Goal: Information Seeking & Learning: Learn about a topic

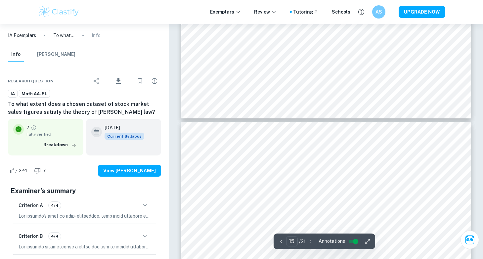
scroll to position [5696, 0]
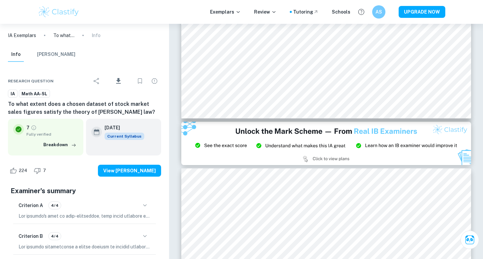
click at [27, 35] on p "IA Exemplars" at bounding box center [22, 35] width 28 height 7
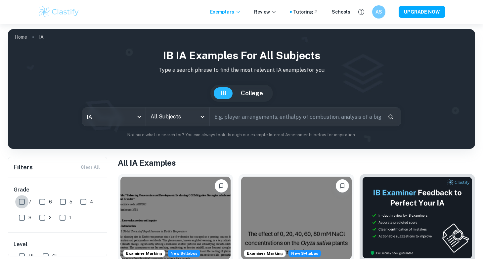
click at [22, 204] on input "7" at bounding box center [21, 201] width 13 height 13
checkbox input "true"
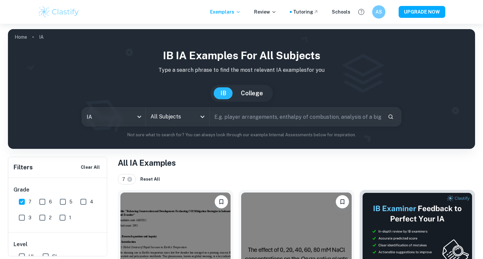
click at [185, 118] on input "All Subjects" at bounding box center [173, 117] width 48 height 13
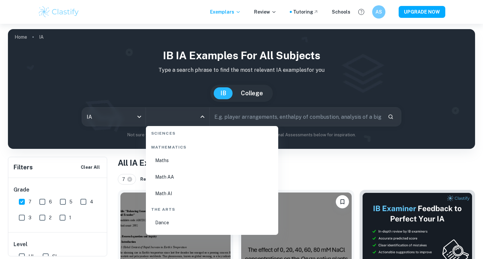
scroll to position [1134, 0]
click at [177, 176] on li "Math AA" at bounding box center [212, 175] width 127 height 15
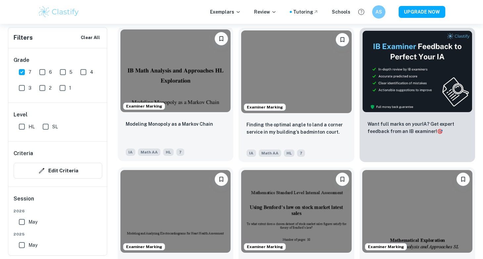
scroll to position [215, 0]
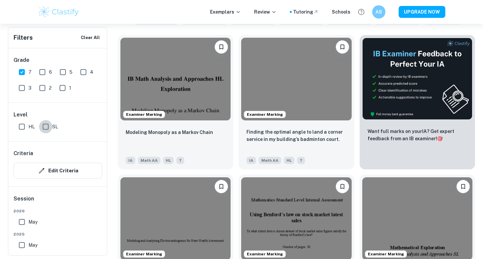
click at [48, 121] on input "SL" at bounding box center [45, 126] width 13 height 13
checkbox input "true"
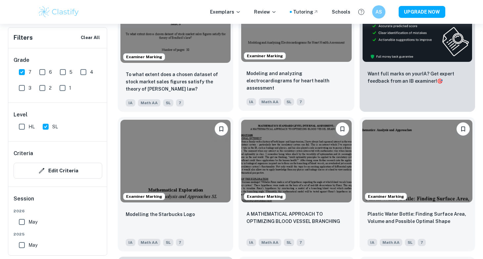
scroll to position [276, 0]
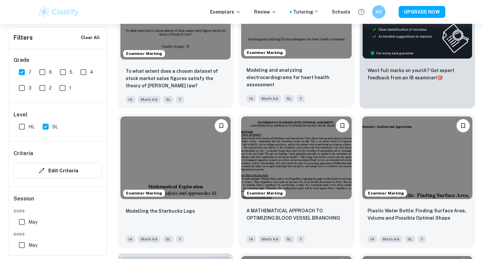
click at [303, 47] on img at bounding box center [296, 17] width 110 height 83
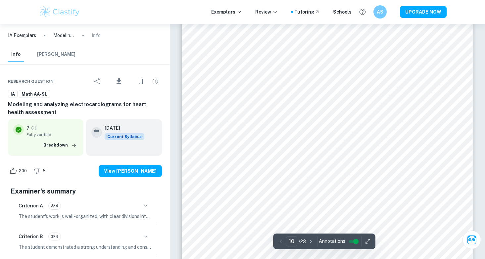
scroll to position [3734, 0]
type input "9"
